Goal: Book appointment/travel/reservation

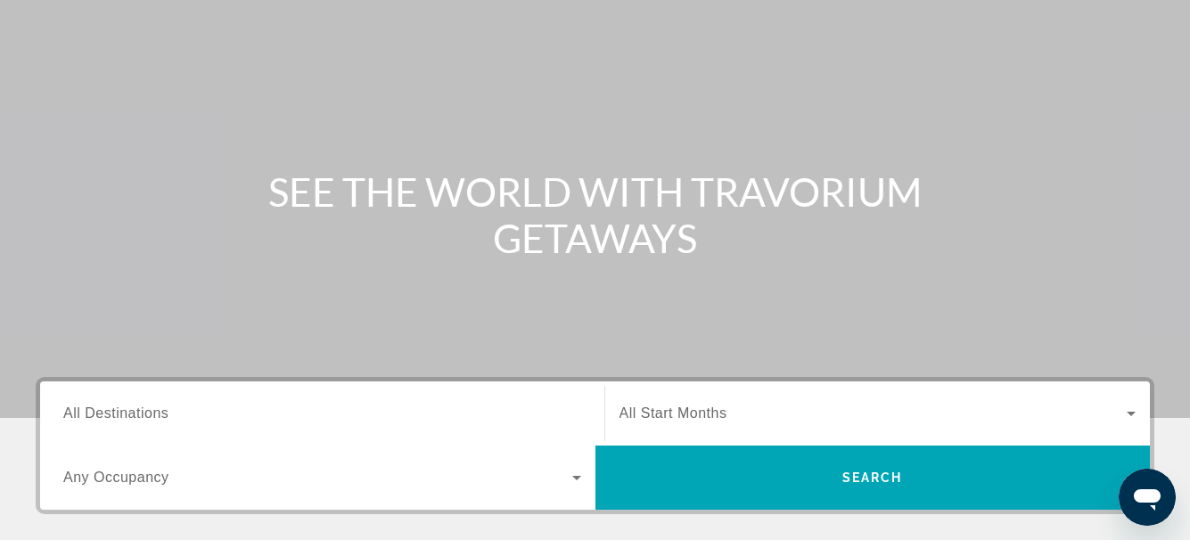
scroll to position [357, 0]
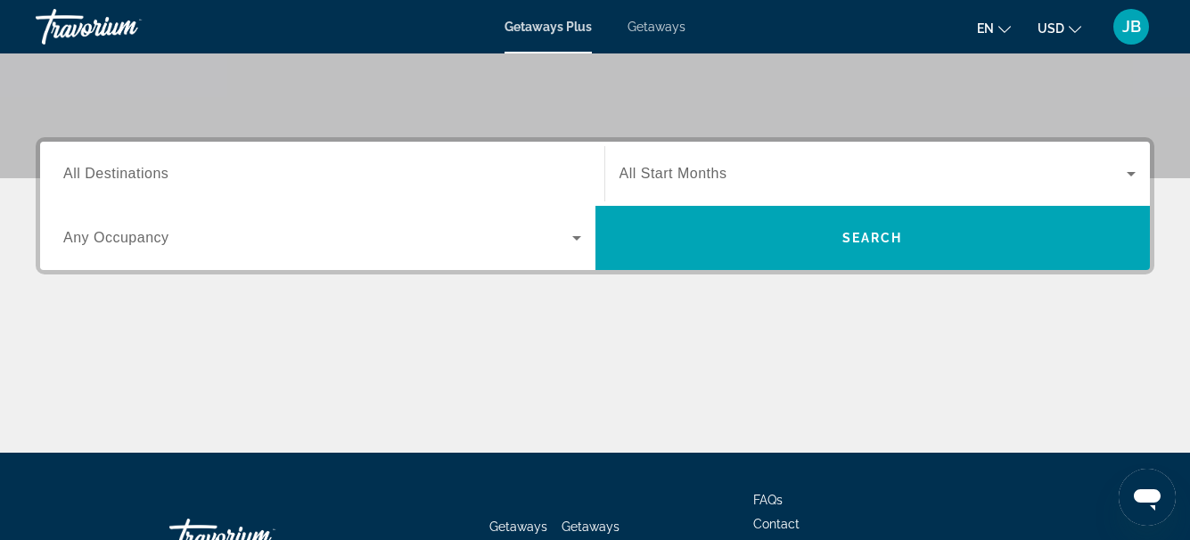
click at [1130, 173] on icon "Search widget" at bounding box center [1130, 173] width 21 height 21
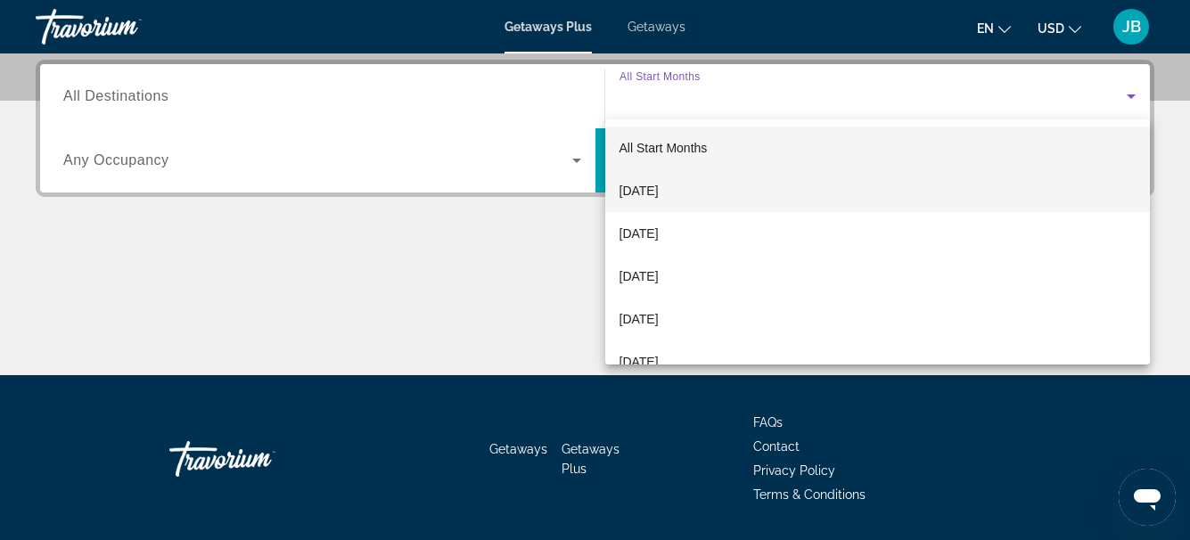
scroll to position [436, 0]
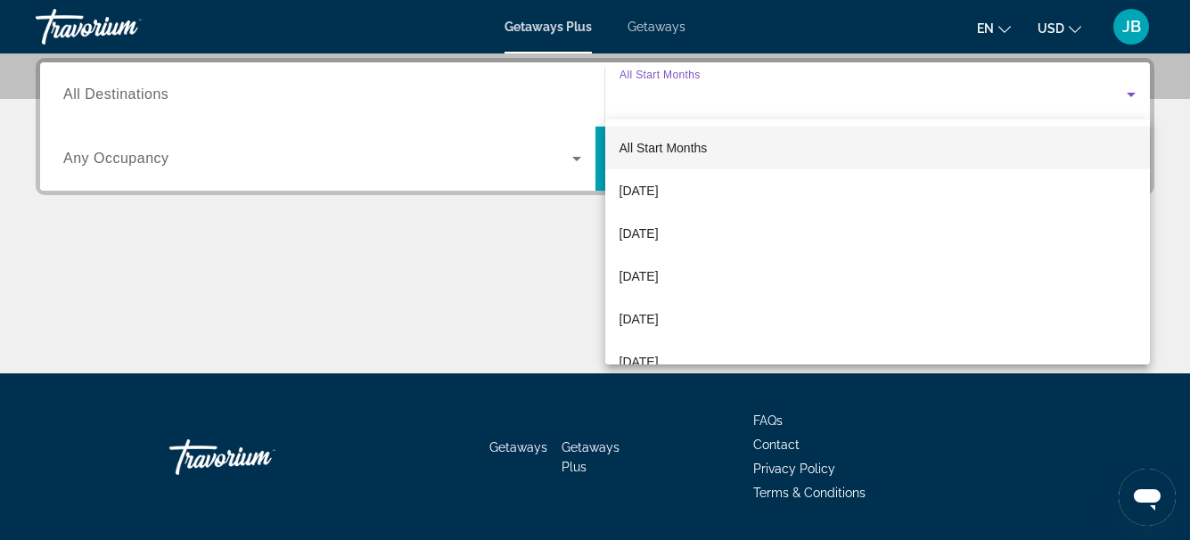
click at [509, 299] on div at bounding box center [595, 270] width 1190 height 540
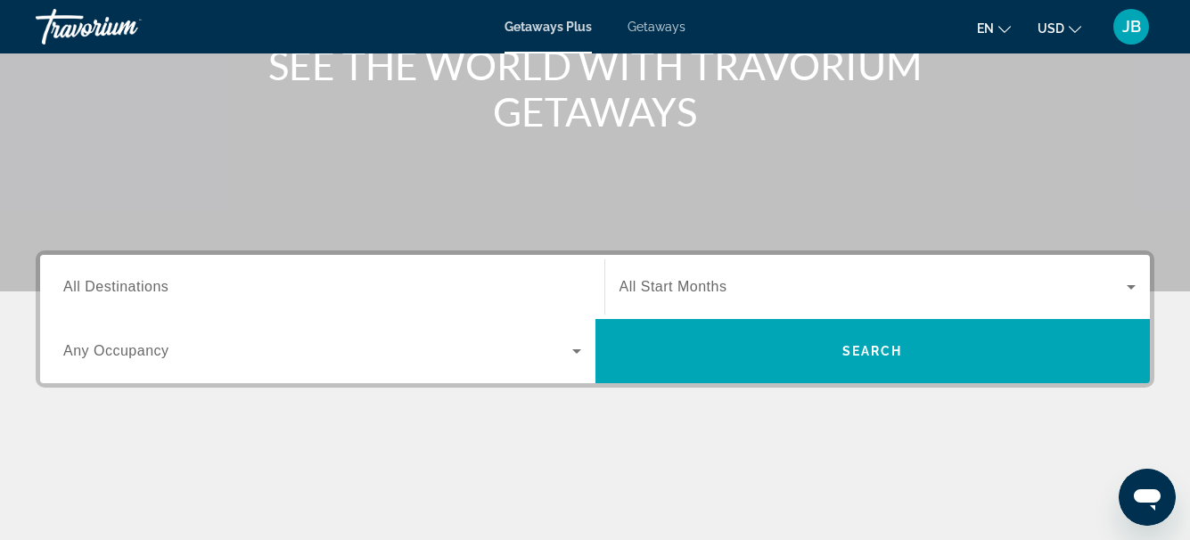
scroll to position [220, 0]
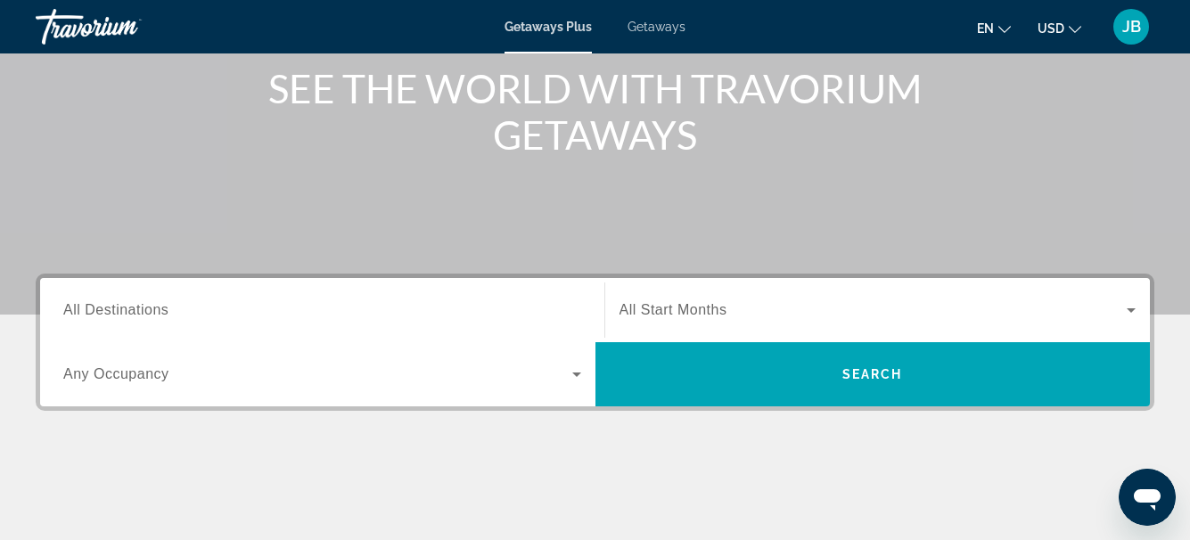
click at [135, 375] on span "Any Occupancy" at bounding box center [116, 373] width 106 height 15
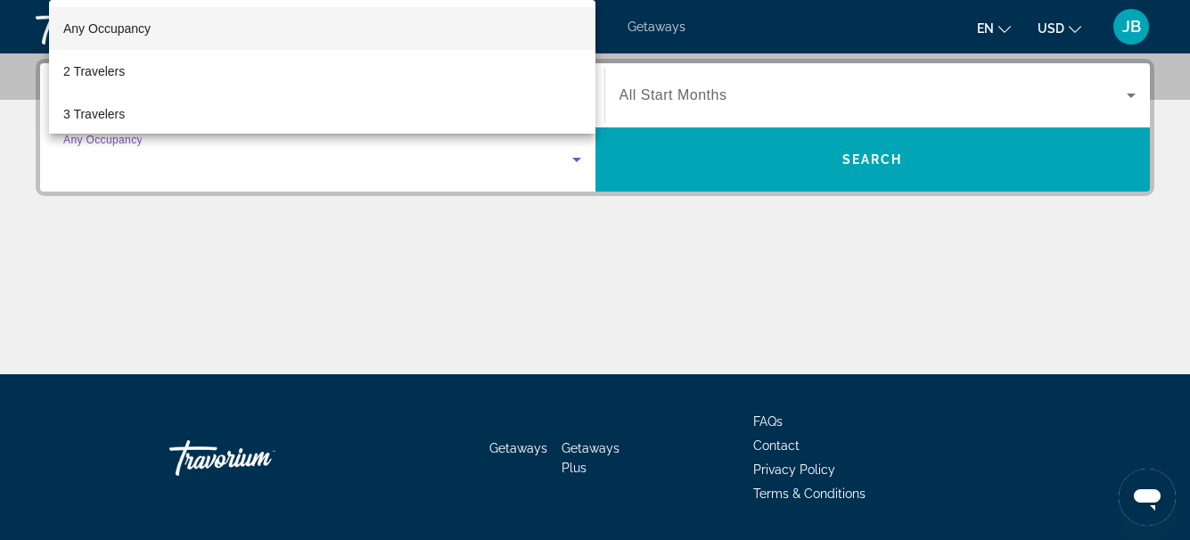
scroll to position [436, 0]
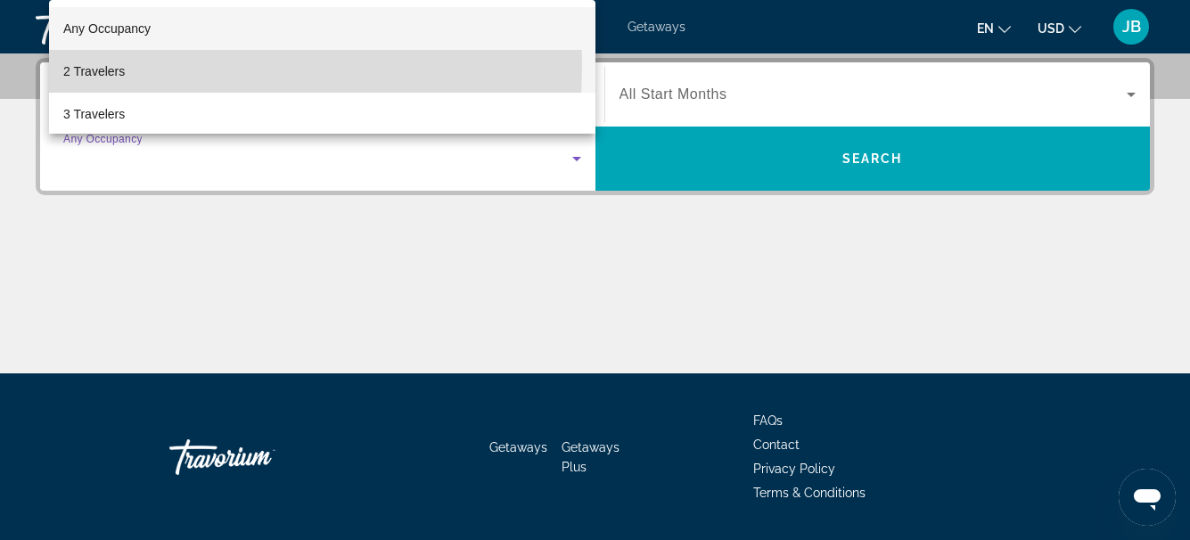
click at [112, 66] on span "2 Travelers" at bounding box center [93, 71] width 61 height 21
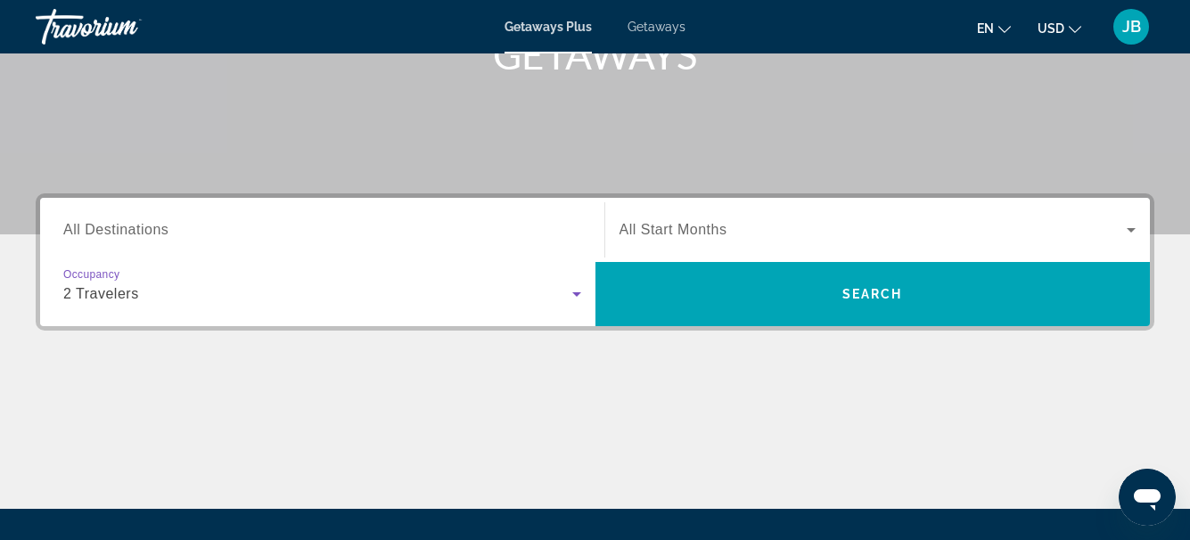
scroll to position [258, 0]
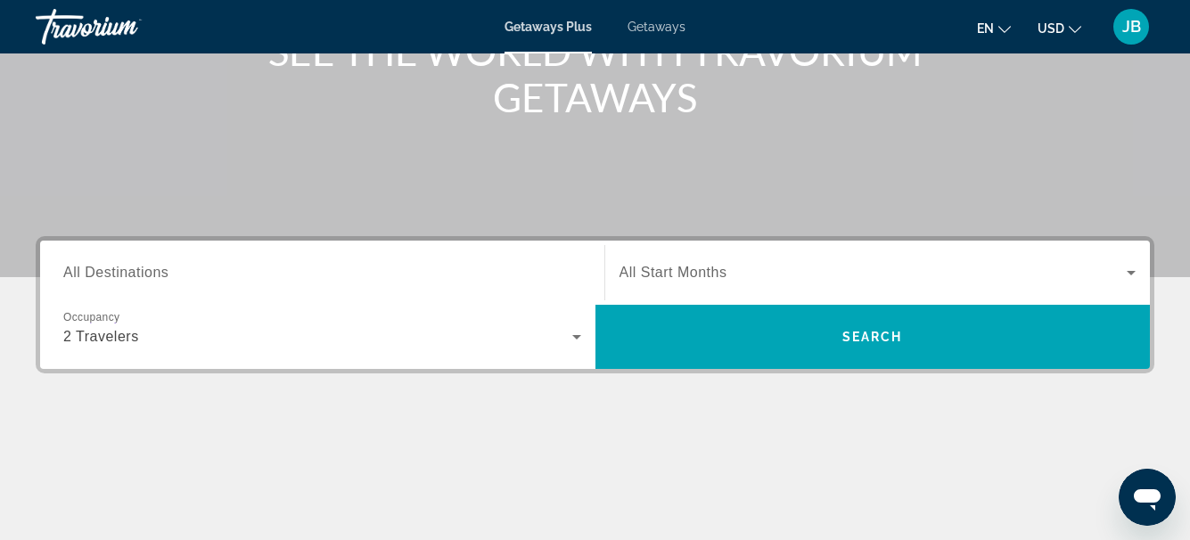
click at [83, 270] on span "All Destinations" at bounding box center [115, 272] width 105 height 15
click at [83, 270] on input "Destination All Destinations" at bounding box center [322, 273] width 518 height 21
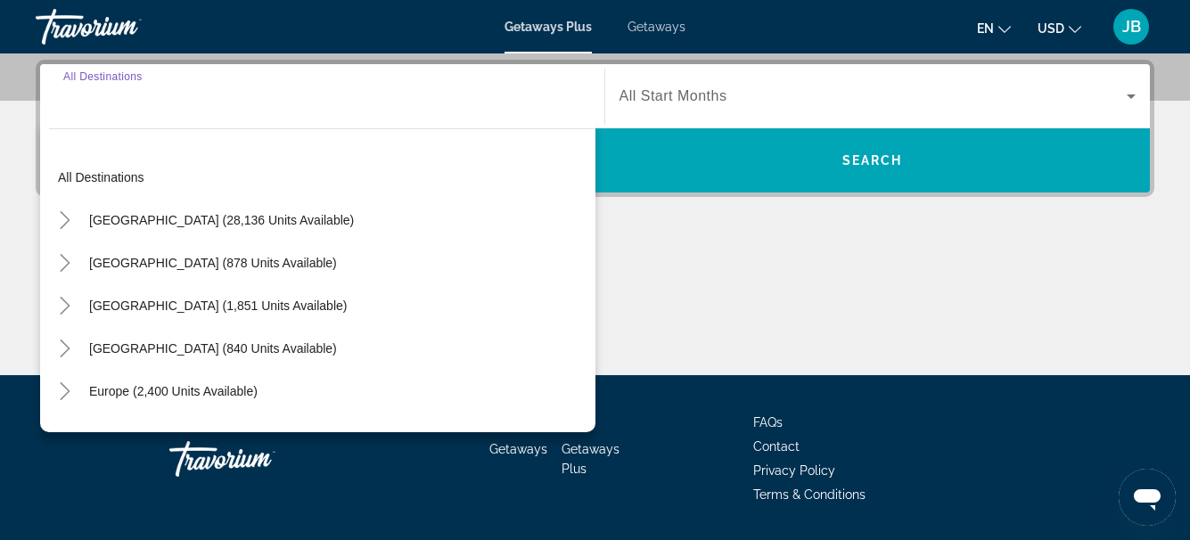
scroll to position [436, 0]
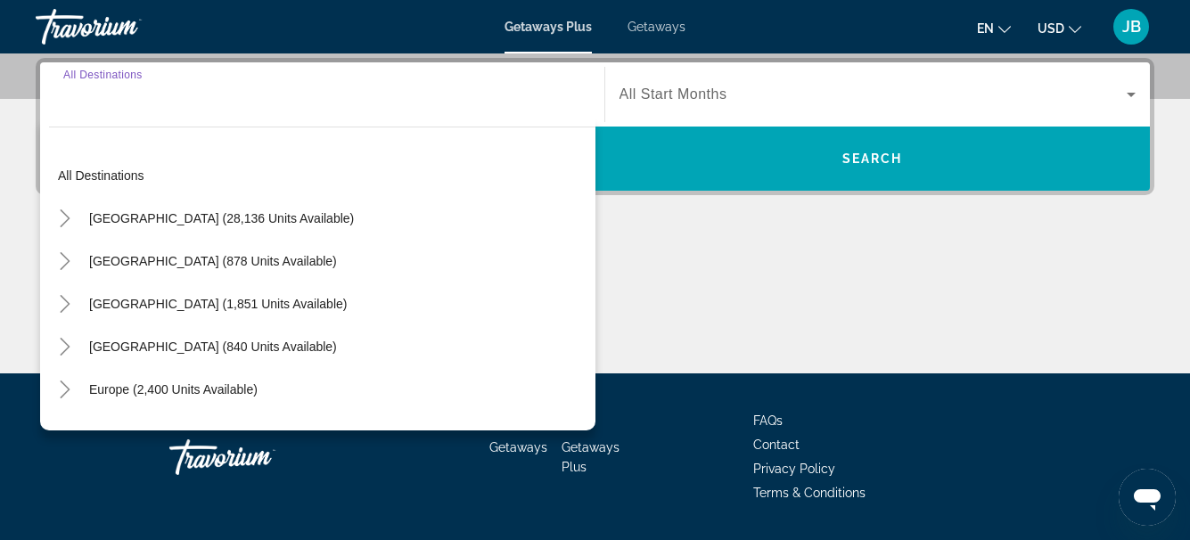
click at [250, 220] on span "[GEOGRAPHIC_DATA] (28,136 units available)" at bounding box center [221, 218] width 265 height 14
type input "**********"
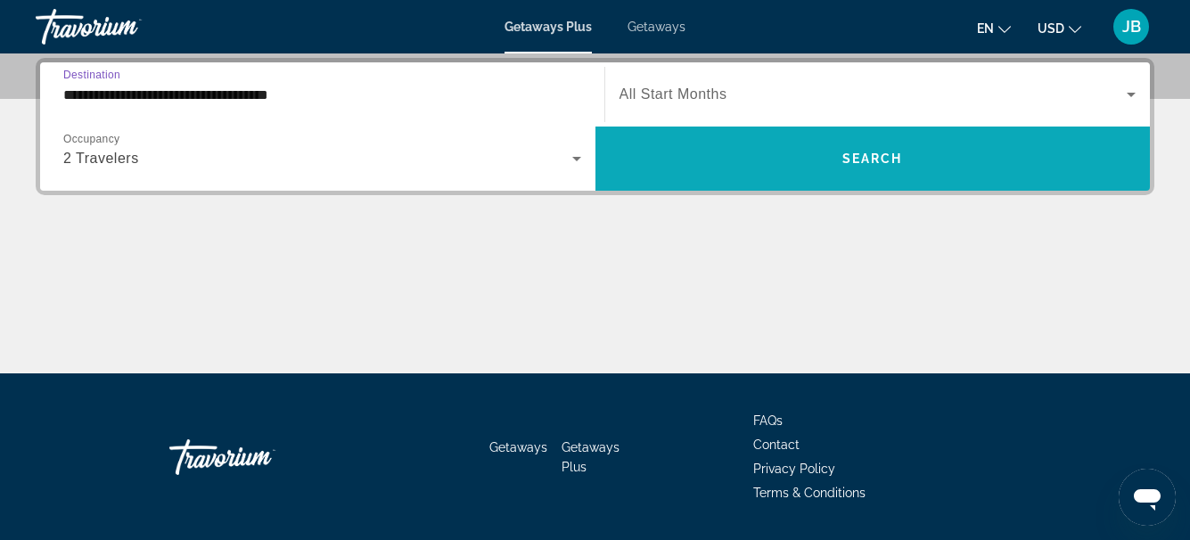
click at [790, 157] on span "Search widget" at bounding box center [872, 158] width 555 height 43
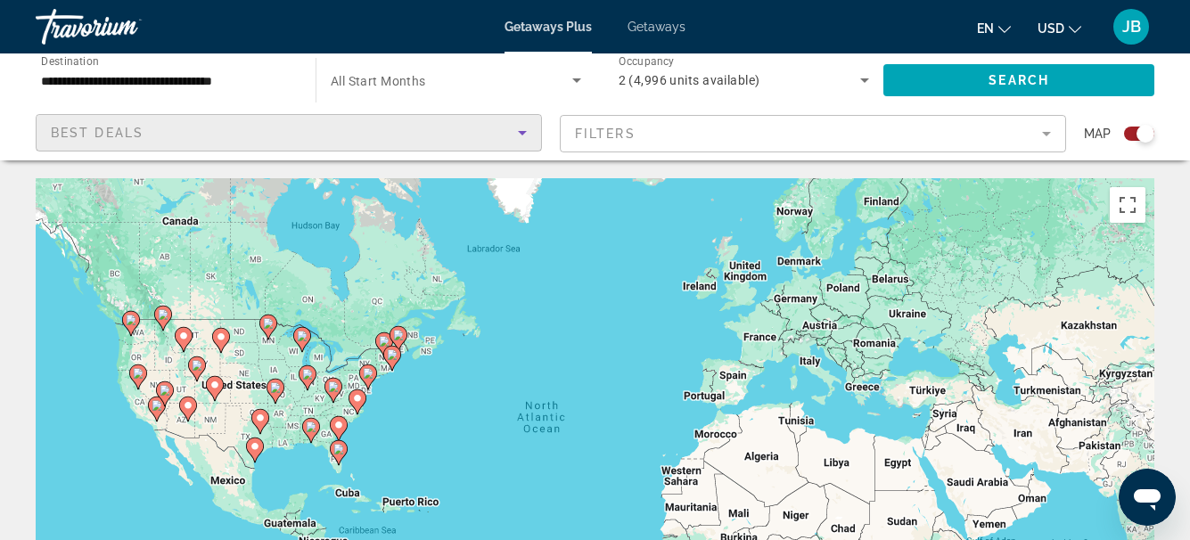
click at [521, 131] on icon "Sort by" at bounding box center [522, 133] width 9 height 4
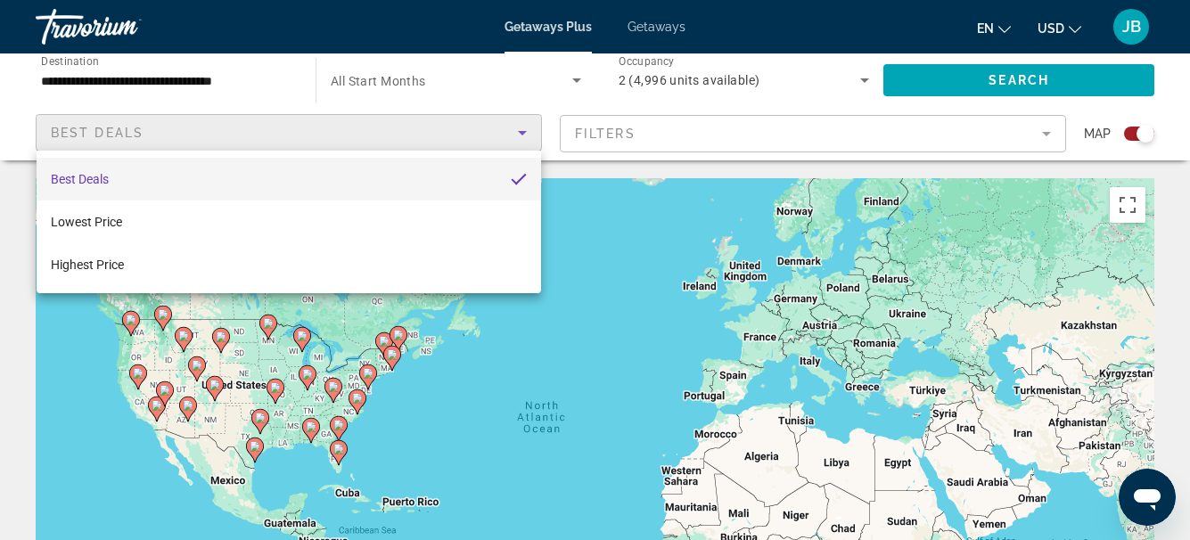
click at [818, 78] on div at bounding box center [595, 270] width 1190 height 540
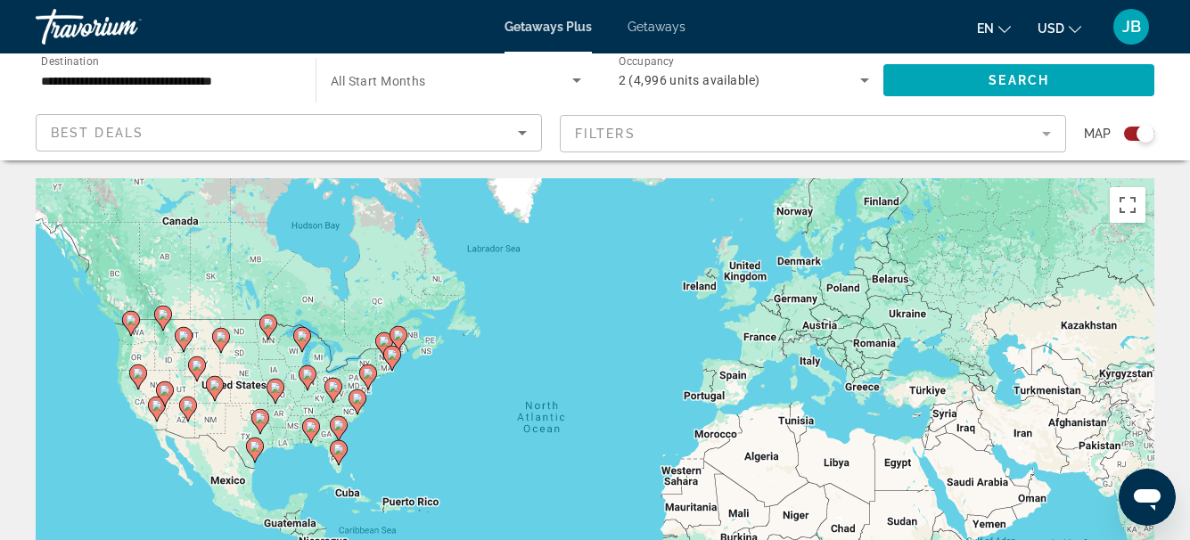
click at [1127, 135] on div "Search widget" at bounding box center [1139, 134] width 30 height 14
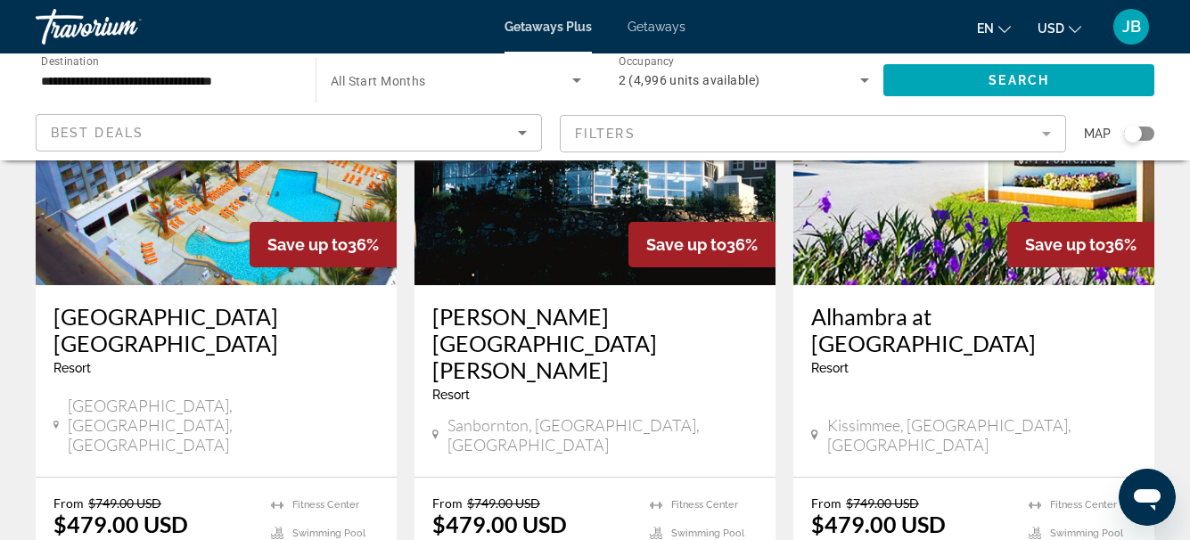
scroll to position [2317, 0]
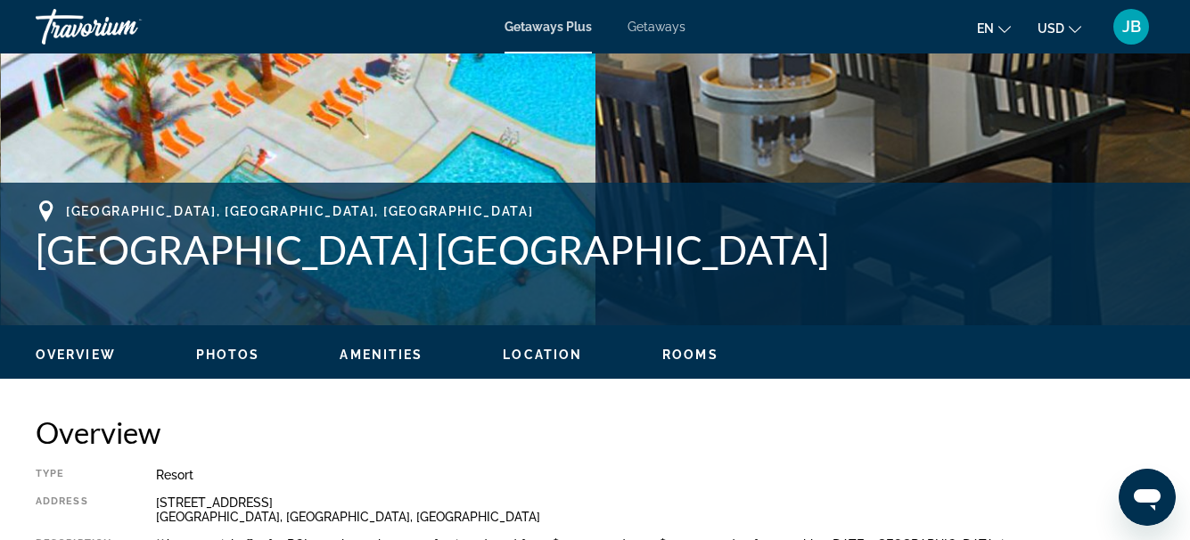
scroll to position [535, 0]
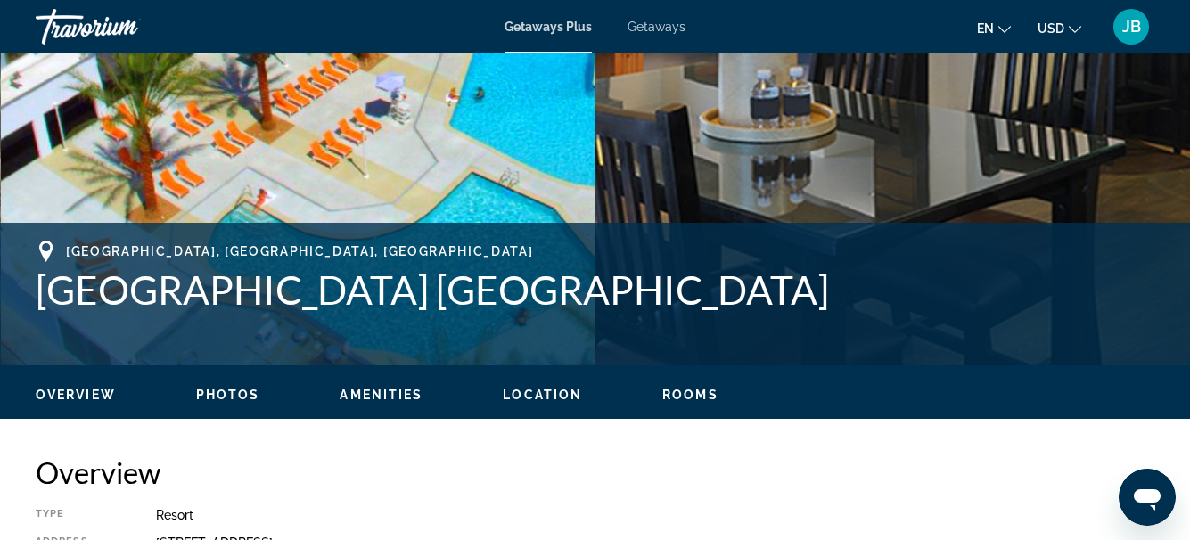
click at [236, 389] on span "Photos" at bounding box center [228, 395] width 64 height 14
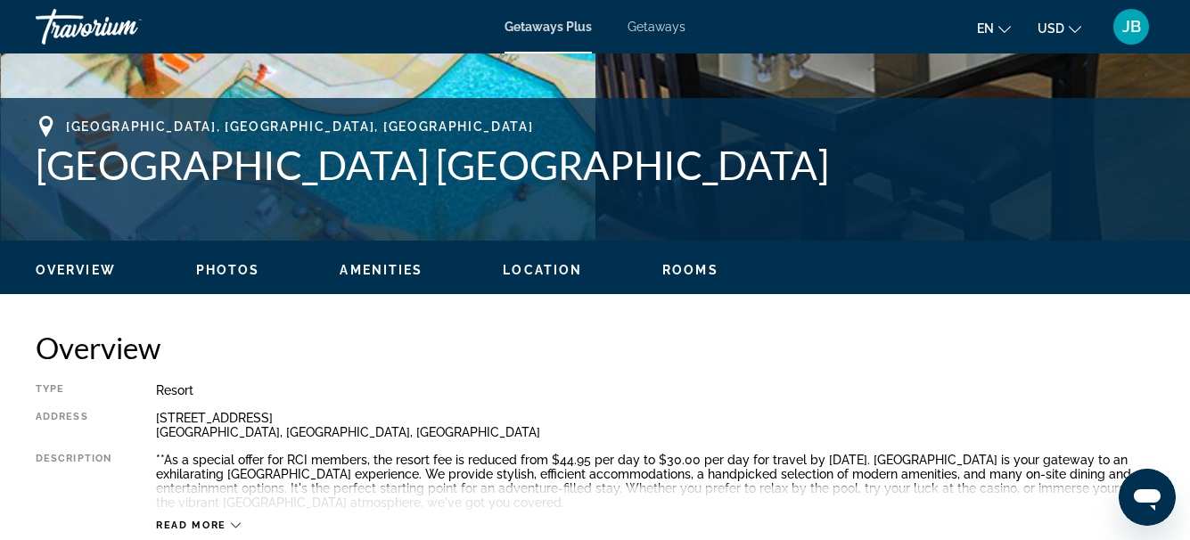
scroll to position [675, 0]
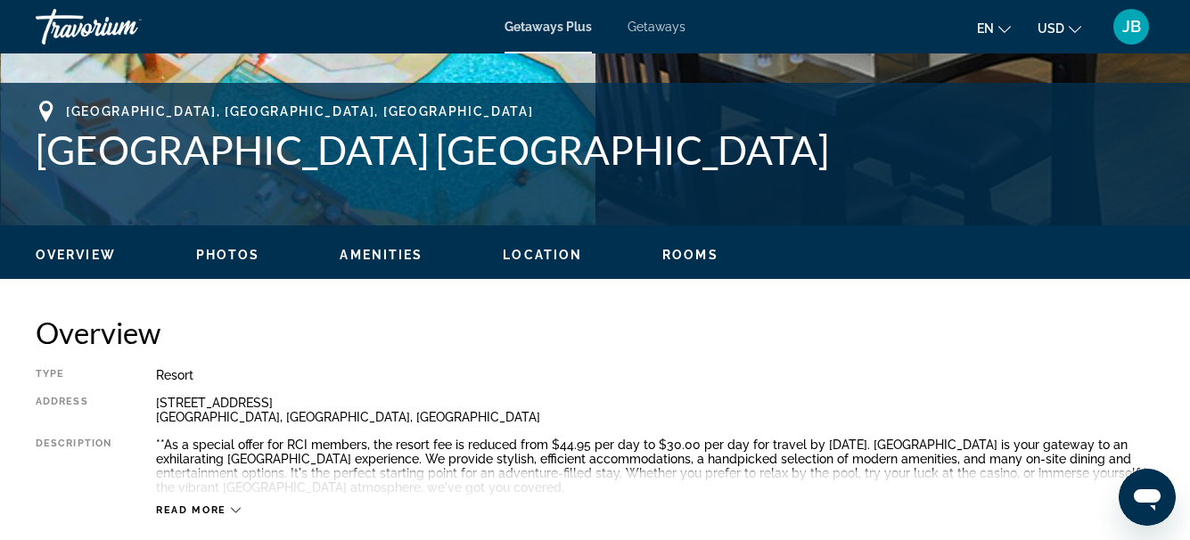
click at [693, 250] on button "Rooms" at bounding box center [690, 255] width 56 height 16
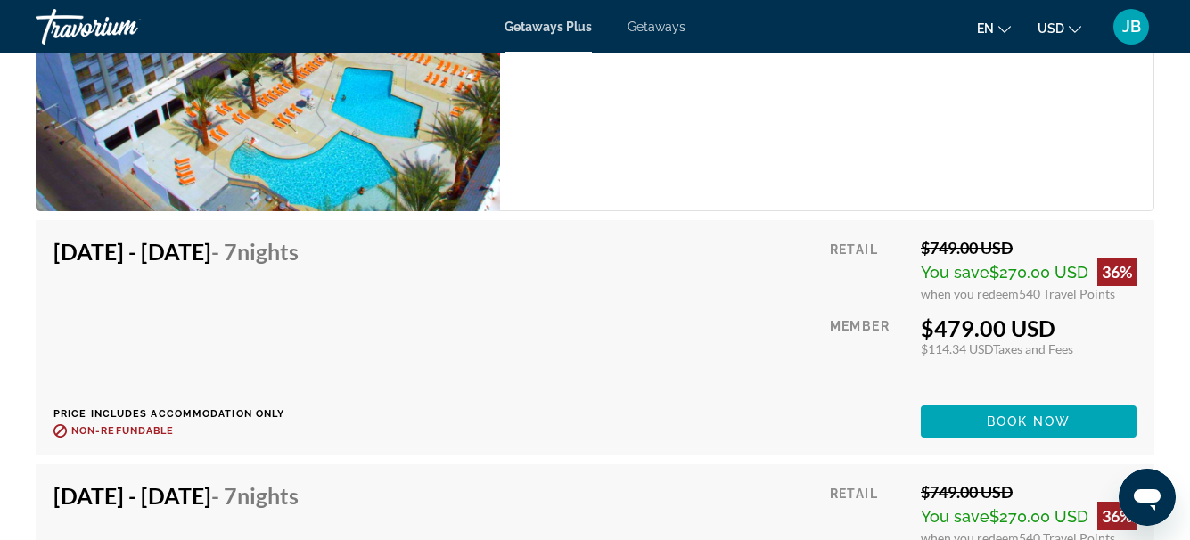
scroll to position [3367, 0]
